Goal: Task Accomplishment & Management: Complete application form

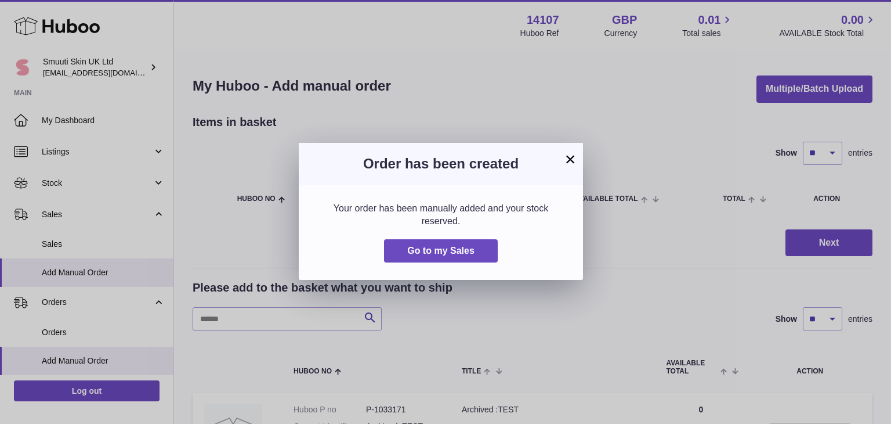
click at [566, 159] on button "×" at bounding box center [570, 159] width 14 height 14
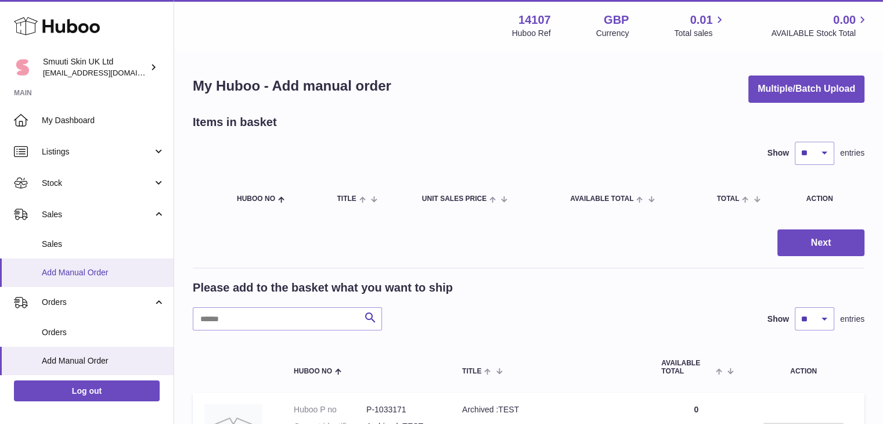
click at [74, 267] on span "Add Manual Order" at bounding box center [103, 272] width 123 height 11
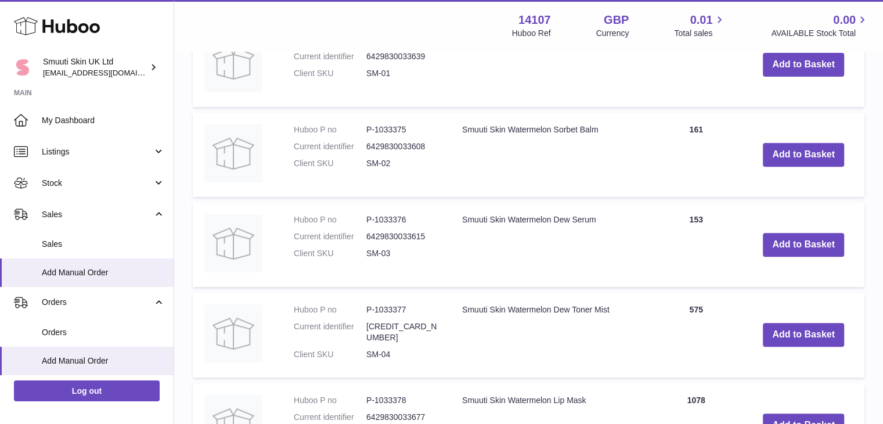
scroll to position [420, 0]
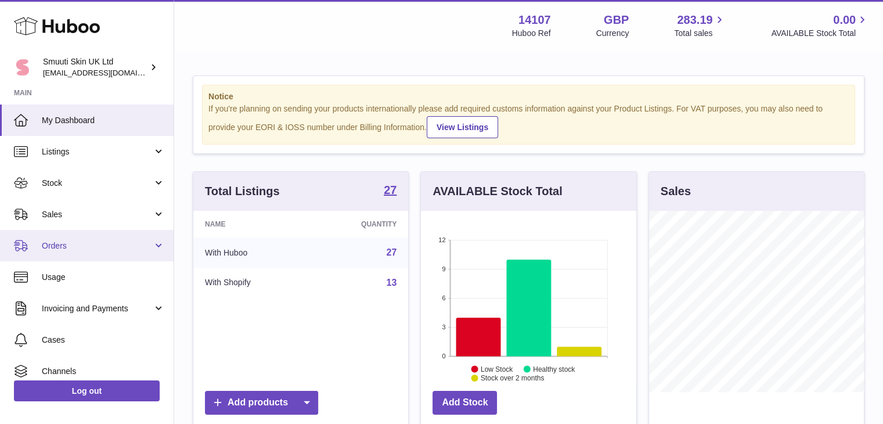
click at [153, 247] on link "Orders" at bounding box center [86, 245] width 173 height 31
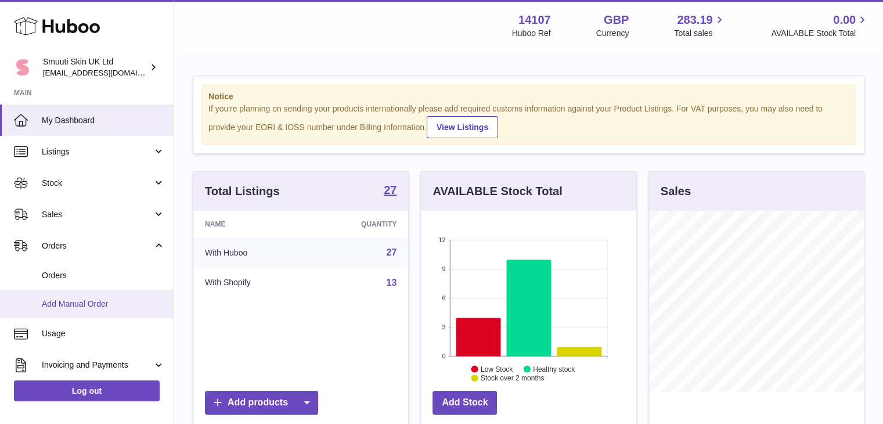
click at [77, 294] on link "Add Manual Order" at bounding box center [86, 304] width 173 height 28
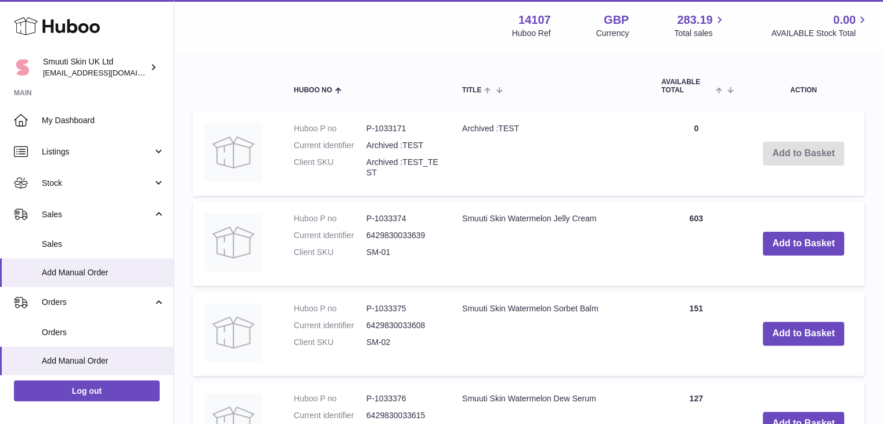
scroll to position [355, 0]
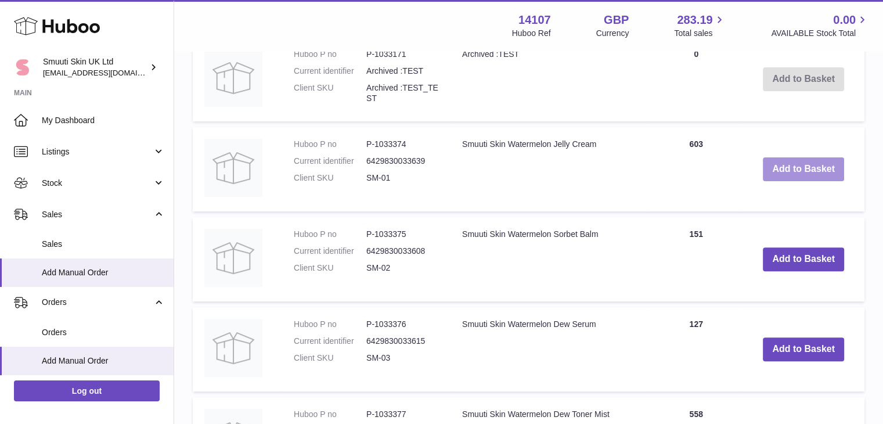
click at [814, 170] on button "Add to Basket" at bounding box center [802, 169] width 81 height 24
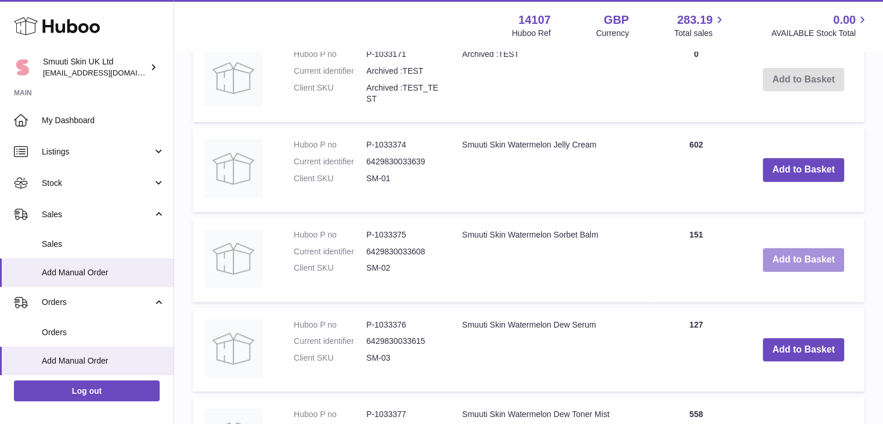
click at [796, 259] on button "Add to Basket" at bounding box center [802, 260] width 81 height 24
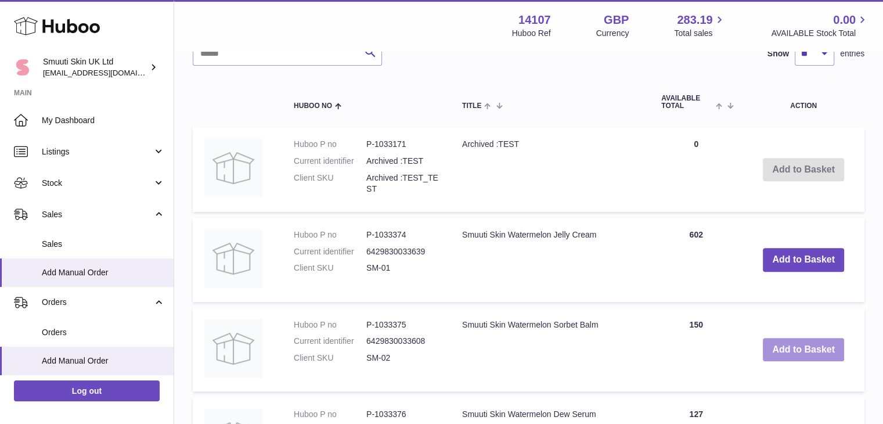
scroll to position [541, 0]
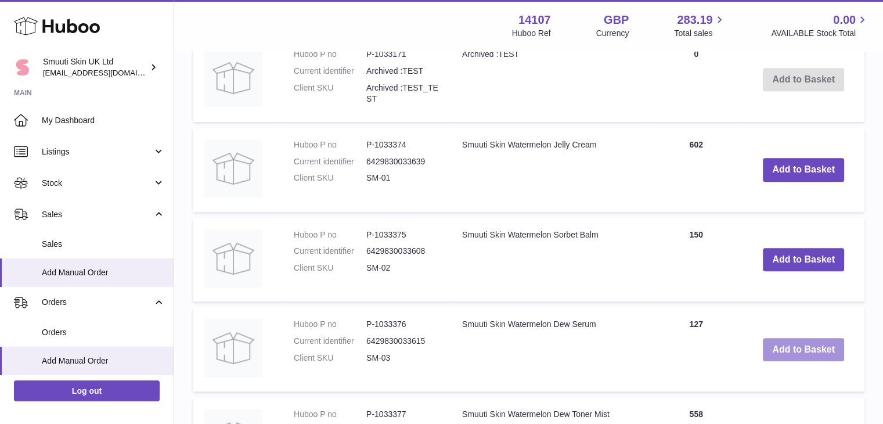
click at [807, 346] on button "Add to Basket" at bounding box center [802, 350] width 81 height 24
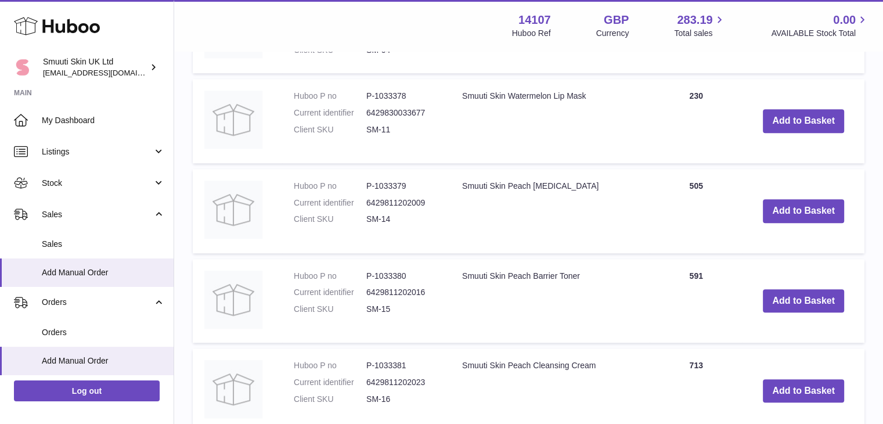
scroll to position [1044, 0]
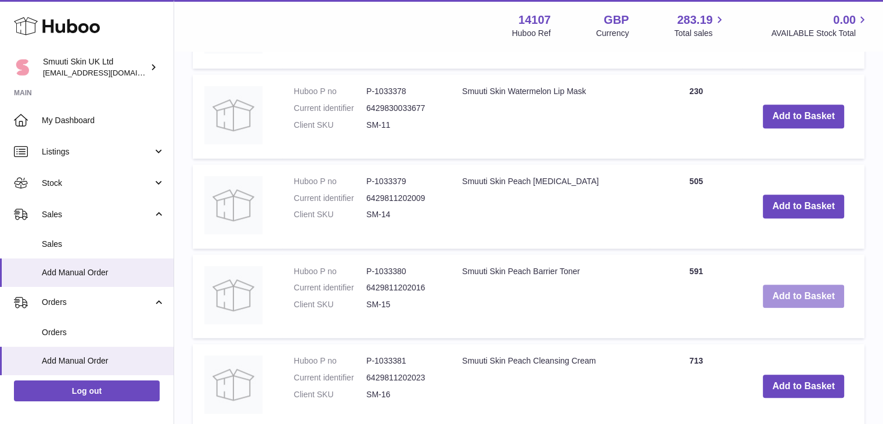
click at [800, 291] on button "Add to Basket" at bounding box center [802, 296] width 81 height 24
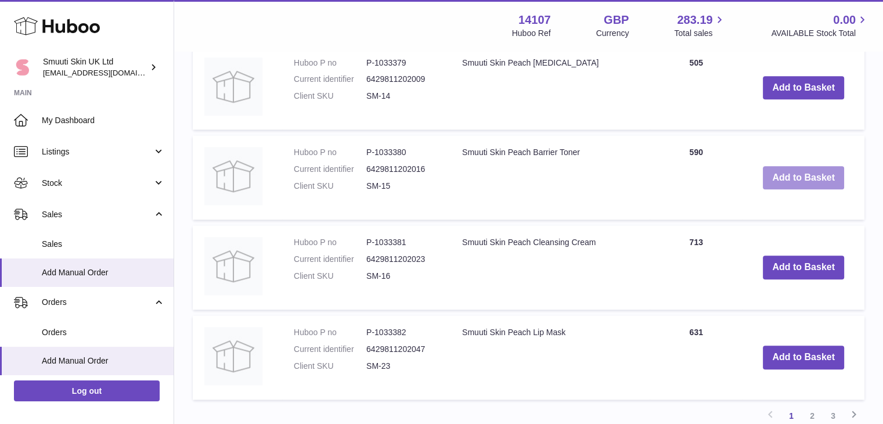
scroll to position [1259, 0]
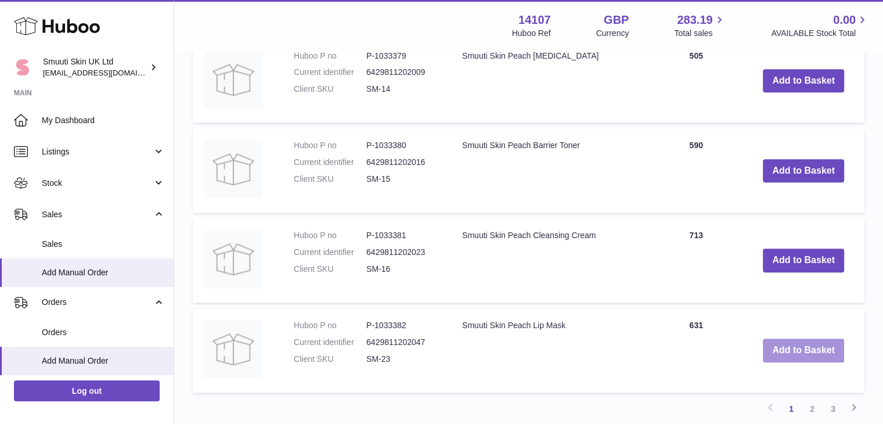
click at [822, 352] on button "Add to Basket" at bounding box center [802, 350] width 81 height 24
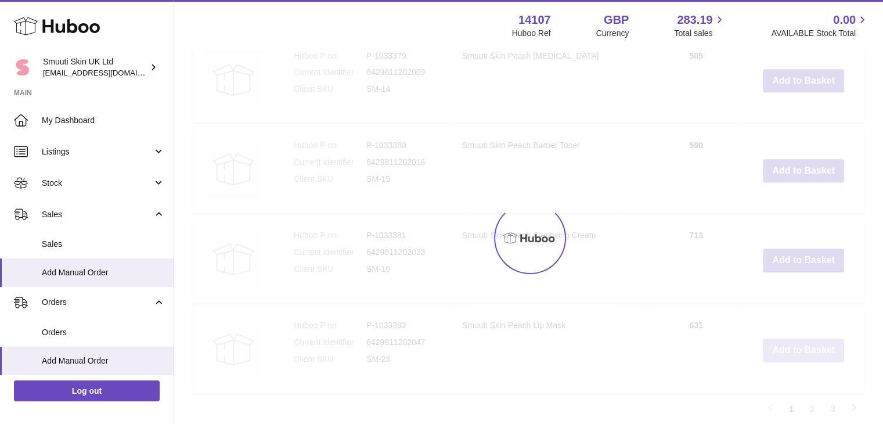
scroll to position [1348, 0]
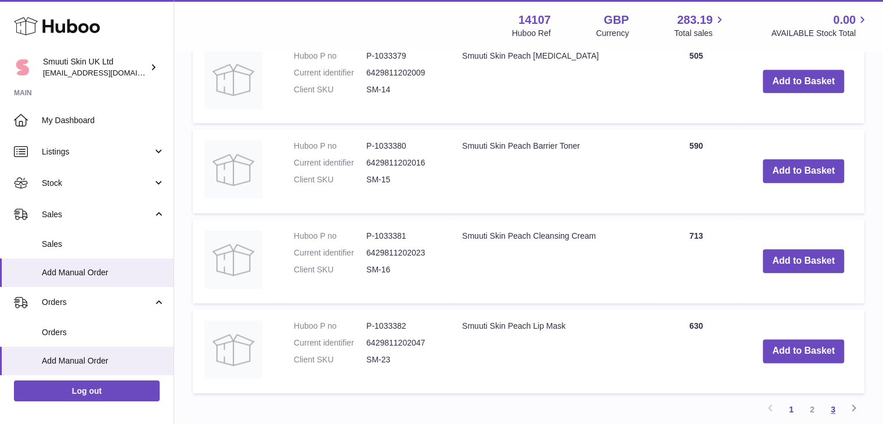
click at [836, 403] on link "3" at bounding box center [832, 409] width 21 height 21
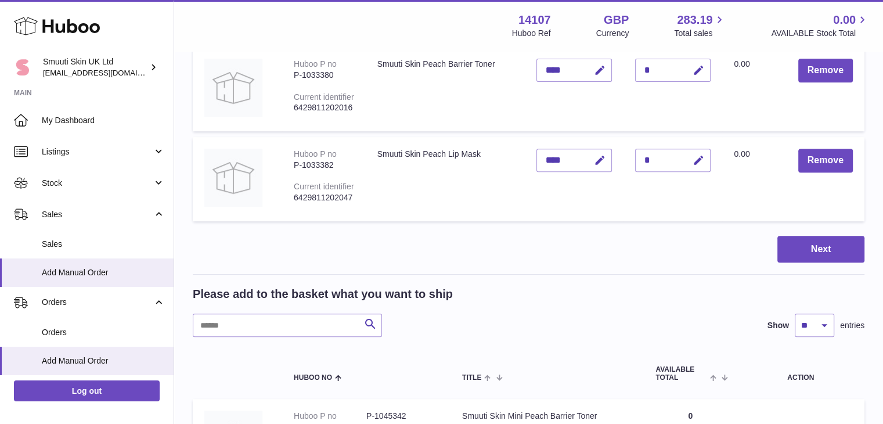
scroll to position [453, 0]
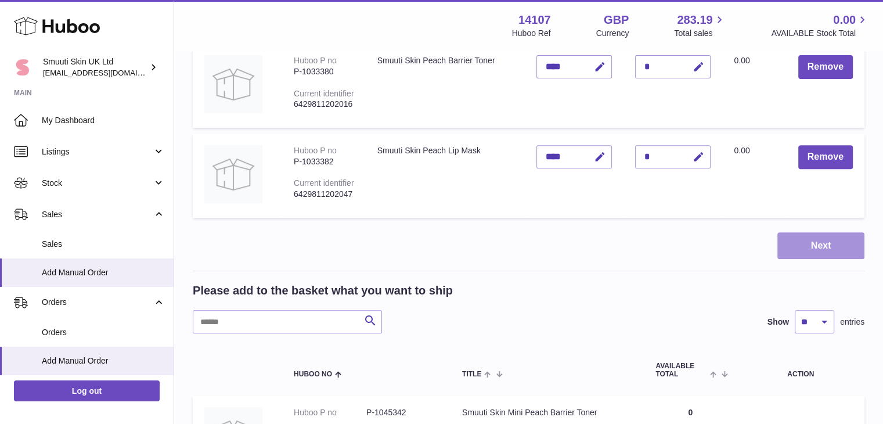
click at [824, 241] on button "Next" at bounding box center [820, 245] width 87 height 27
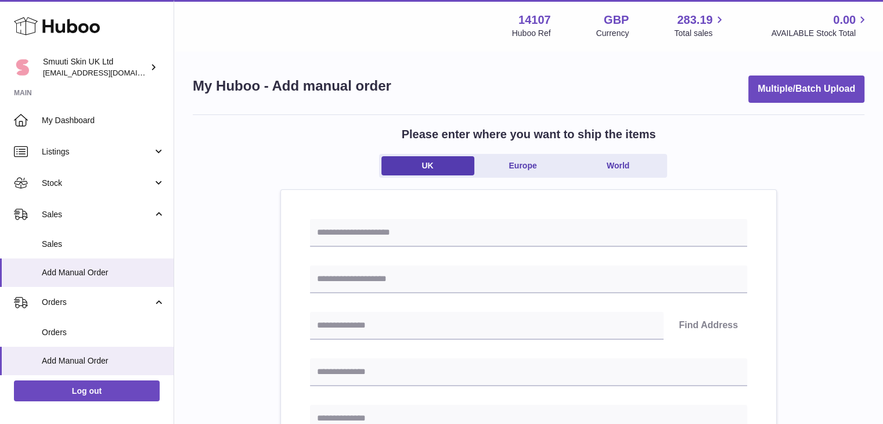
click at [475, 281] on input "text" at bounding box center [528, 279] width 437 height 28
type input "*"
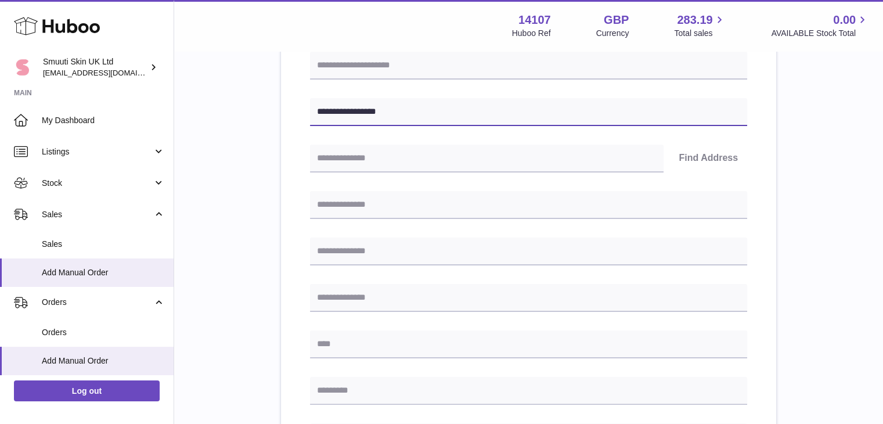
scroll to position [168, 0]
type input "**********"
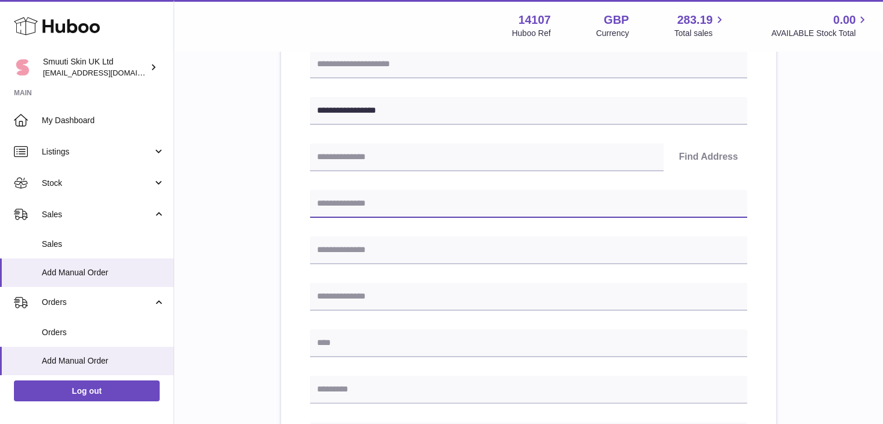
click at [342, 200] on input "text" at bounding box center [528, 204] width 437 height 28
type input "**********"
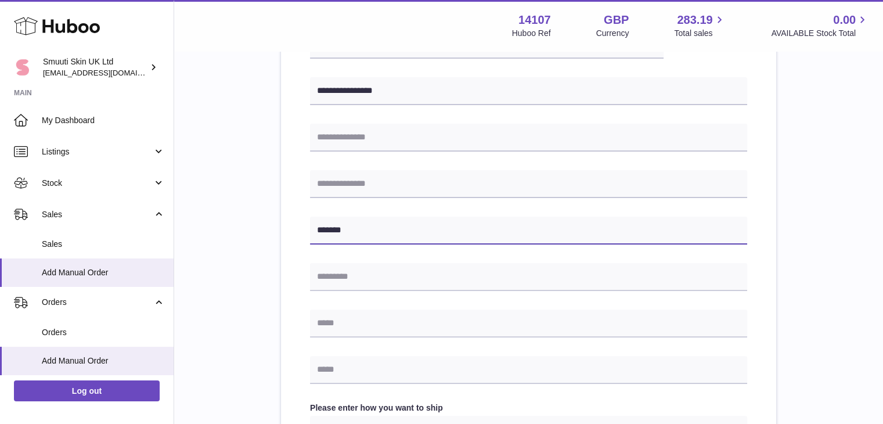
scroll to position [282, 0]
type input "*******"
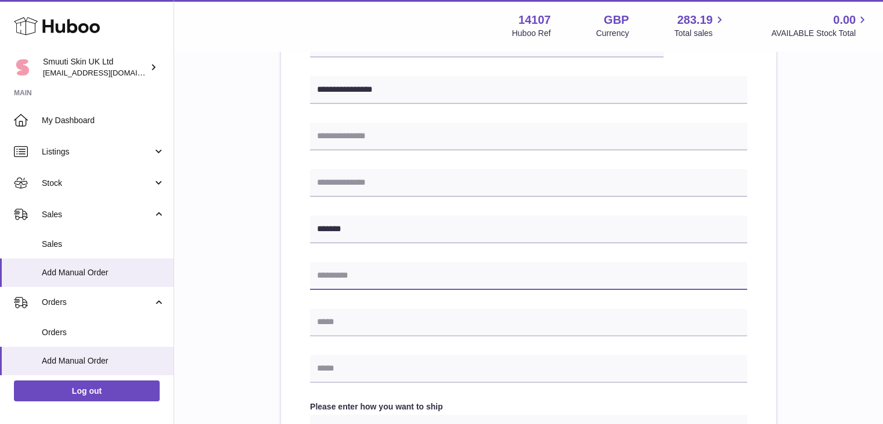
click at [342, 268] on input "text" at bounding box center [528, 276] width 437 height 28
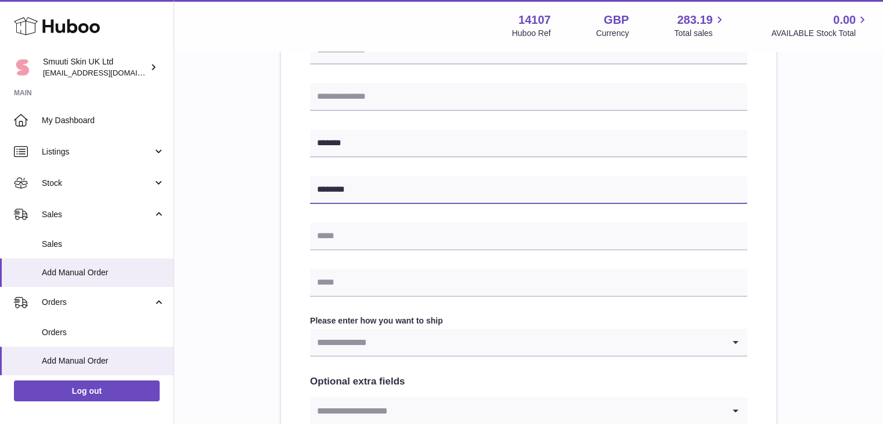
scroll to position [374, 0]
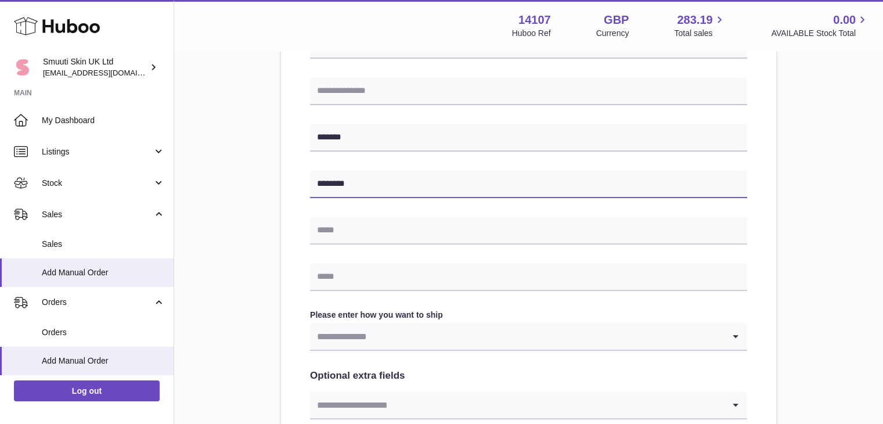
type input "********"
click at [284, 313] on div "**********" at bounding box center [528, 182] width 495 height 732
click at [733, 342] on icon "Search for option" at bounding box center [735, 336] width 23 height 27
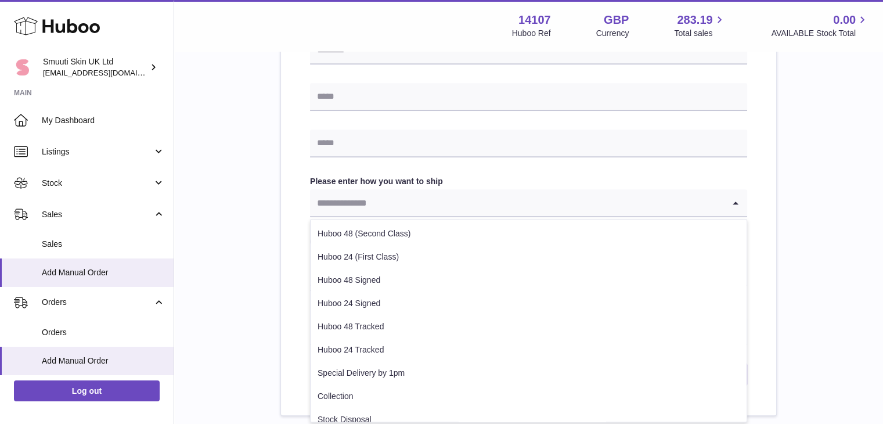
scroll to position [513, 0]
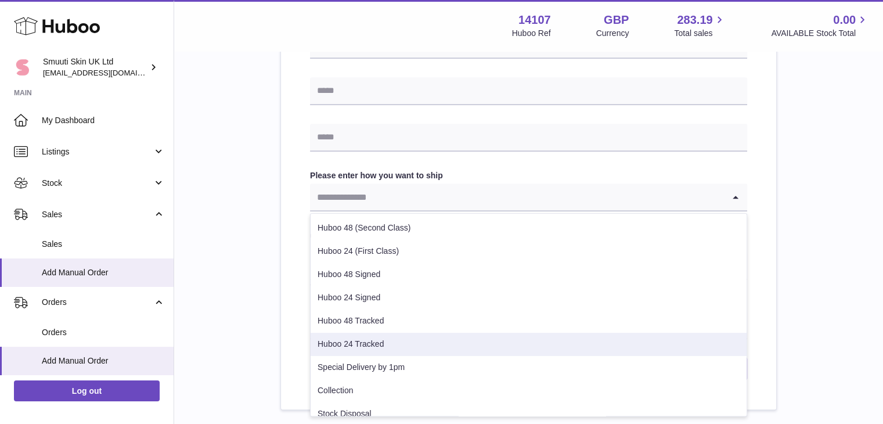
click at [375, 336] on li "Huboo 24 Tracked" at bounding box center [528, 343] width 436 height 23
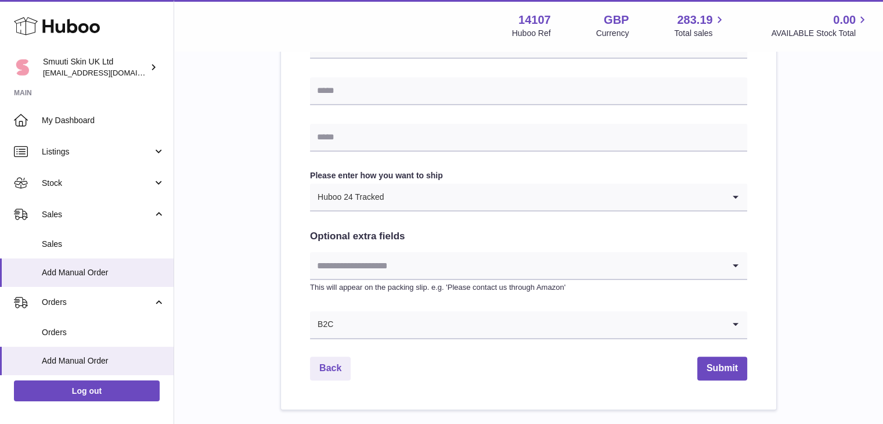
click at [264, 316] on div "**********" at bounding box center [528, 5] width 671 height 808
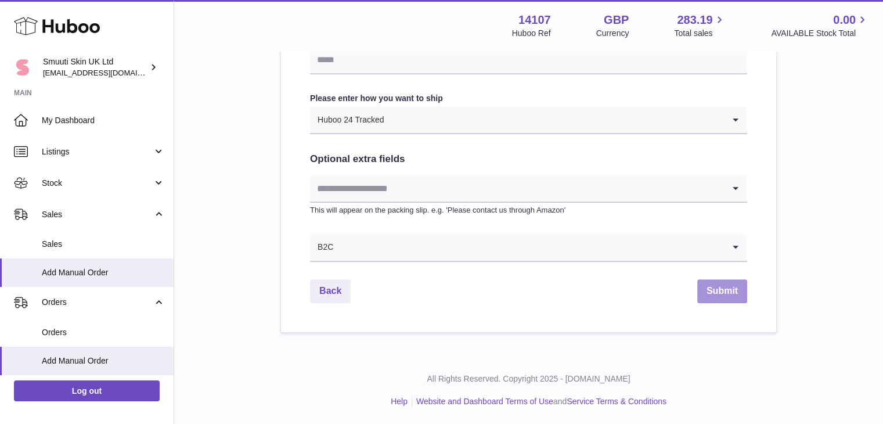
click at [713, 292] on button "Submit" at bounding box center [722, 291] width 50 height 24
